Goal: Information Seeking & Learning: Learn about a topic

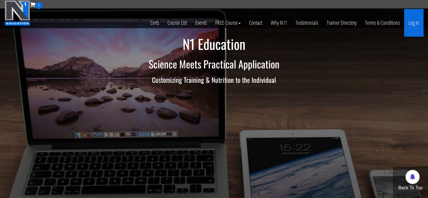
click at [414, 22] on link "Log In" at bounding box center [413, 23] width 19 height 28
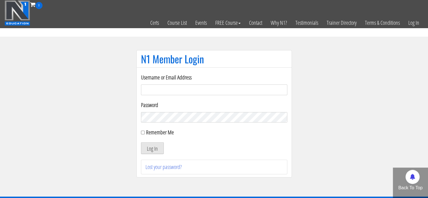
type input "meghna.25898@gmail.com"
click at [149, 149] on button "Log In" at bounding box center [152, 148] width 23 height 12
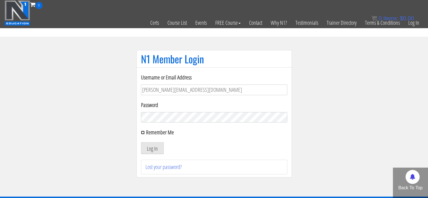
click at [143, 132] on input "Remember Me" at bounding box center [143, 133] width 4 height 4
checkbox input "true"
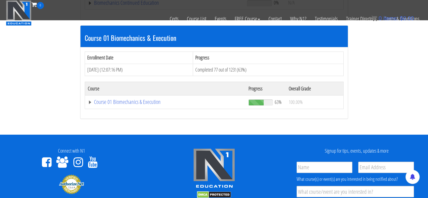
scroll to position [156, 0]
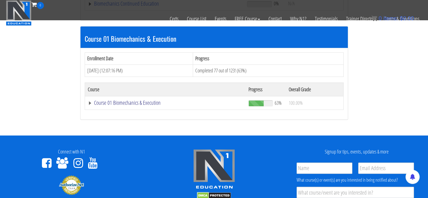
click at [105, 100] on link "Course 01 Biomechanics & Execution" at bounding box center [165, 103] width 155 height 6
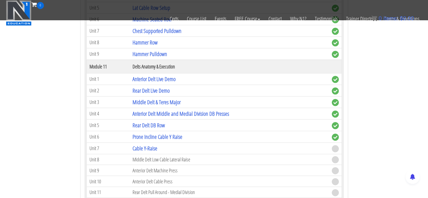
scroll to position [1173, 0]
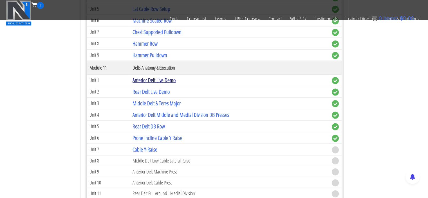
click at [150, 76] on link "Anterior Delt Live Demo" at bounding box center [154, 80] width 43 height 8
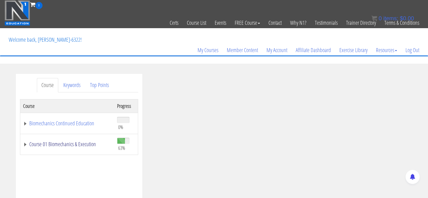
click at [75, 147] on link "Course 01 Biomechanics & Execution" at bounding box center [67, 144] width 88 height 6
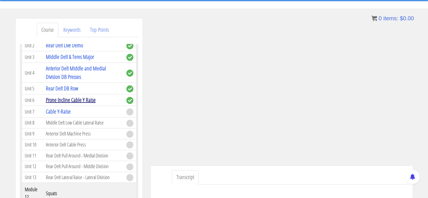
scroll to position [1194, 0]
click at [325, 177] on ul "Transcript" at bounding box center [290, 177] width 237 height 14
click at [420, 83] on div "Course Keywords Top Points Course Progress Biomechanics Continued Education 0% …" at bounding box center [214, 178] width 428 height 318
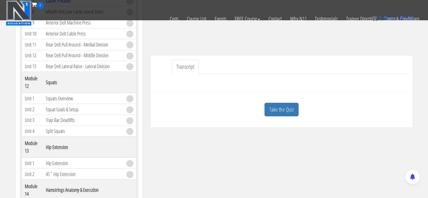
scroll to position [114, 0]
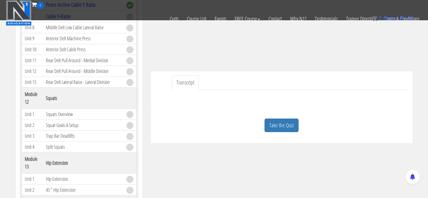
click at [181, 81] on link "Transcript" at bounding box center [185, 82] width 27 height 14
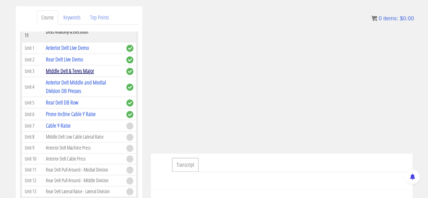
scroll to position [1167, 0]
click at [74, 63] on link "Rear Delt Live Demo" at bounding box center [64, 60] width 37 height 8
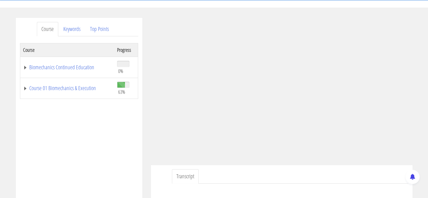
scroll to position [56, 0]
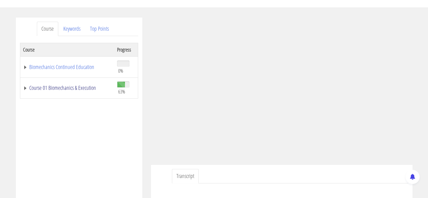
click at [24, 89] on link "Course 01 Biomechanics & Execution" at bounding box center [67, 88] width 88 height 6
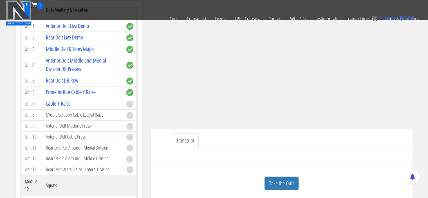
scroll to position [101, 0]
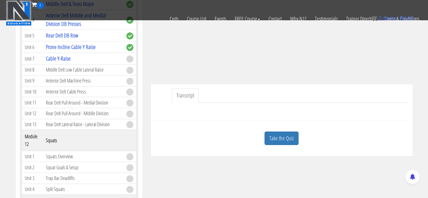
click at [191, 96] on link "Transcript" at bounding box center [185, 95] width 27 height 14
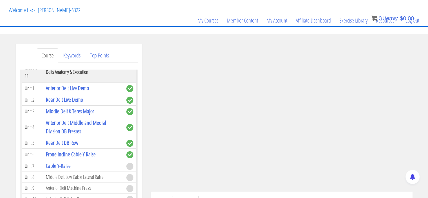
scroll to position [48, 0]
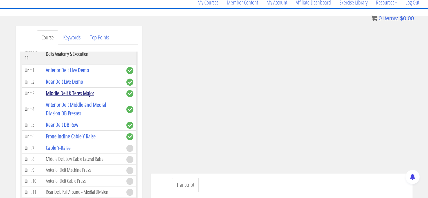
click at [90, 97] on link "Middle Delt & Teres Major" at bounding box center [70, 93] width 48 height 8
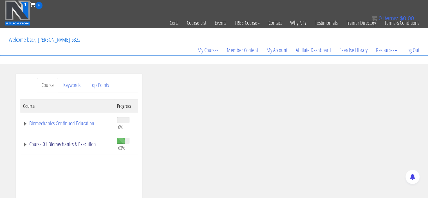
click at [25, 146] on link "Course 01 Biomechanics & Execution" at bounding box center [67, 144] width 88 height 6
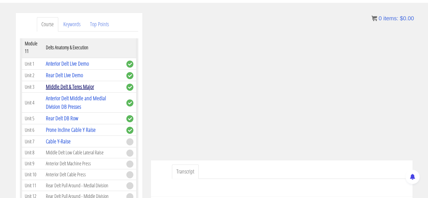
scroll to position [1158, 0]
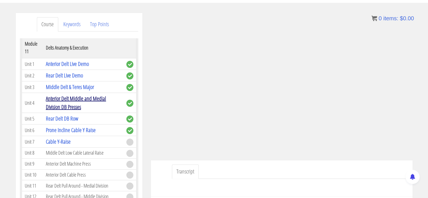
click at [69, 104] on link "Anterior Delt Middle and Medial Division DB Presses" at bounding box center [76, 103] width 60 height 16
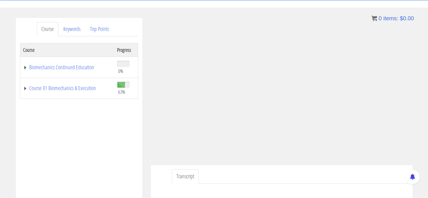
scroll to position [56, 0]
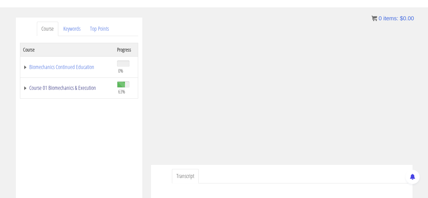
click at [28, 88] on link "Course 01 Biomechanics & Execution" at bounding box center [67, 88] width 88 height 6
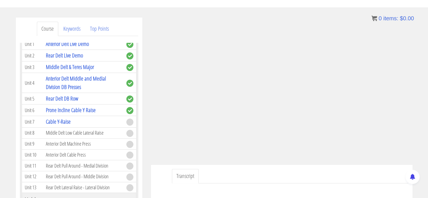
scroll to position [1182, 0]
click at [73, 100] on link "Rear Delt DB Row" at bounding box center [62, 98] width 32 height 8
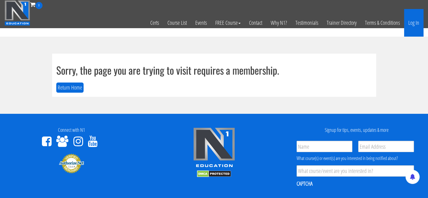
click at [412, 22] on link "Log In" at bounding box center [413, 23] width 19 height 28
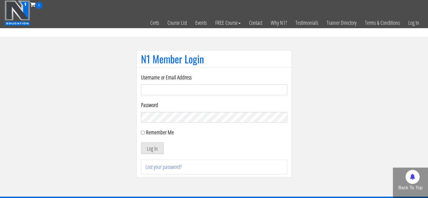
type input "[PERSON_NAME][EMAIL_ADDRESS][DOMAIN_NAME]"
click at [142, 133] on input "Remember Me" at bounding box center [143, 133] width 4 height 4
checkbox input "true"
click at [149, 149] on button "Log In" at bounding box center [152, 148] width 23 height 12
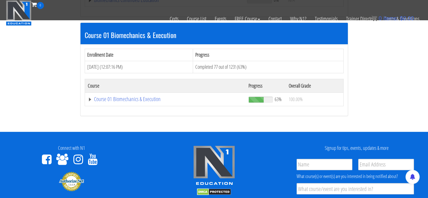
scroll to position [161, 0]
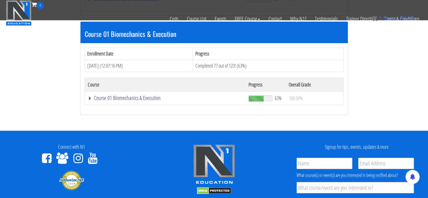
click at [92, 98] on link "Course 01 Biomechanics & Execution" at bounding box center [165, 98] width 155 height 6
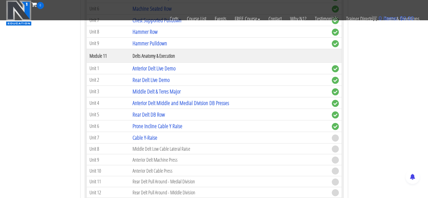
scroll to position [1193, 0]
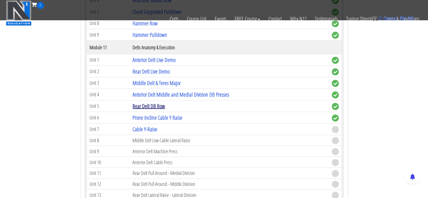
click at [156, 102] on link "Rear Delt DB Row" at bounding box center [149, 106] width 32 height 8
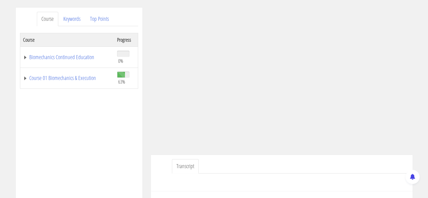
scroll to position [66, 0]
click at [24, 76] on link "Course 01 Biomechanics & Execution" at bounding box center [67, 78] width 88 height 6
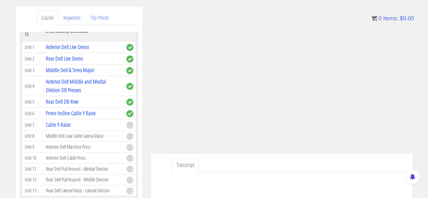
scroll to position [67, 0]
click at [78, 113] on link "Prone Incline Cable Y Raise" at bounding box center [71, 114] width 50 height 8
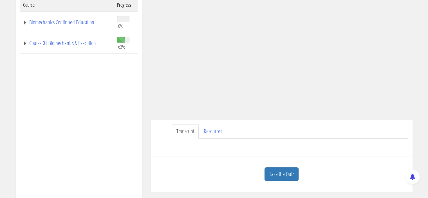
scroll to position [77, 0]
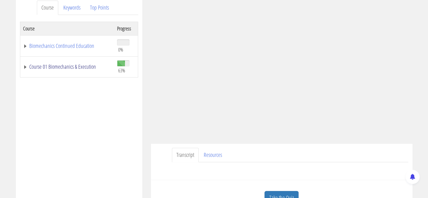
click at [26, 66] on link "Course 01 Biomechanics & Execution" at bounding box center [67, 67] width 88 height 6
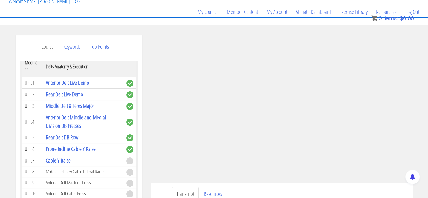
scroll to position [43, 0]
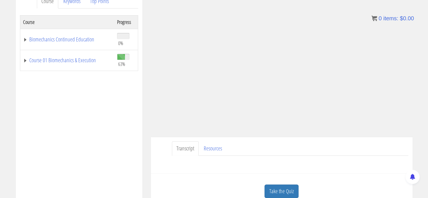
scroll to position [86, 0]
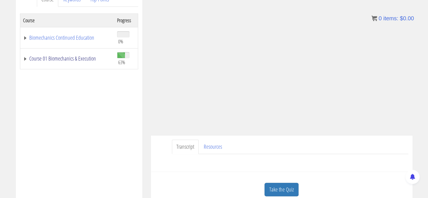
click at [23, 61] on link "Course 01 Biomechanics & Execution" at bounding box center [67, 59] width 88 height 6
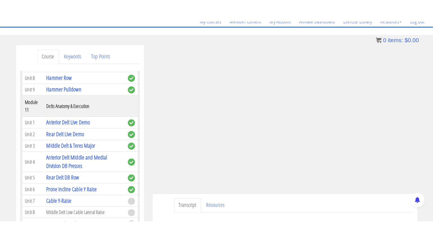
scroll to position [51, 0]
